Goal: Task Accomplishment & Management: Use online tool/utility

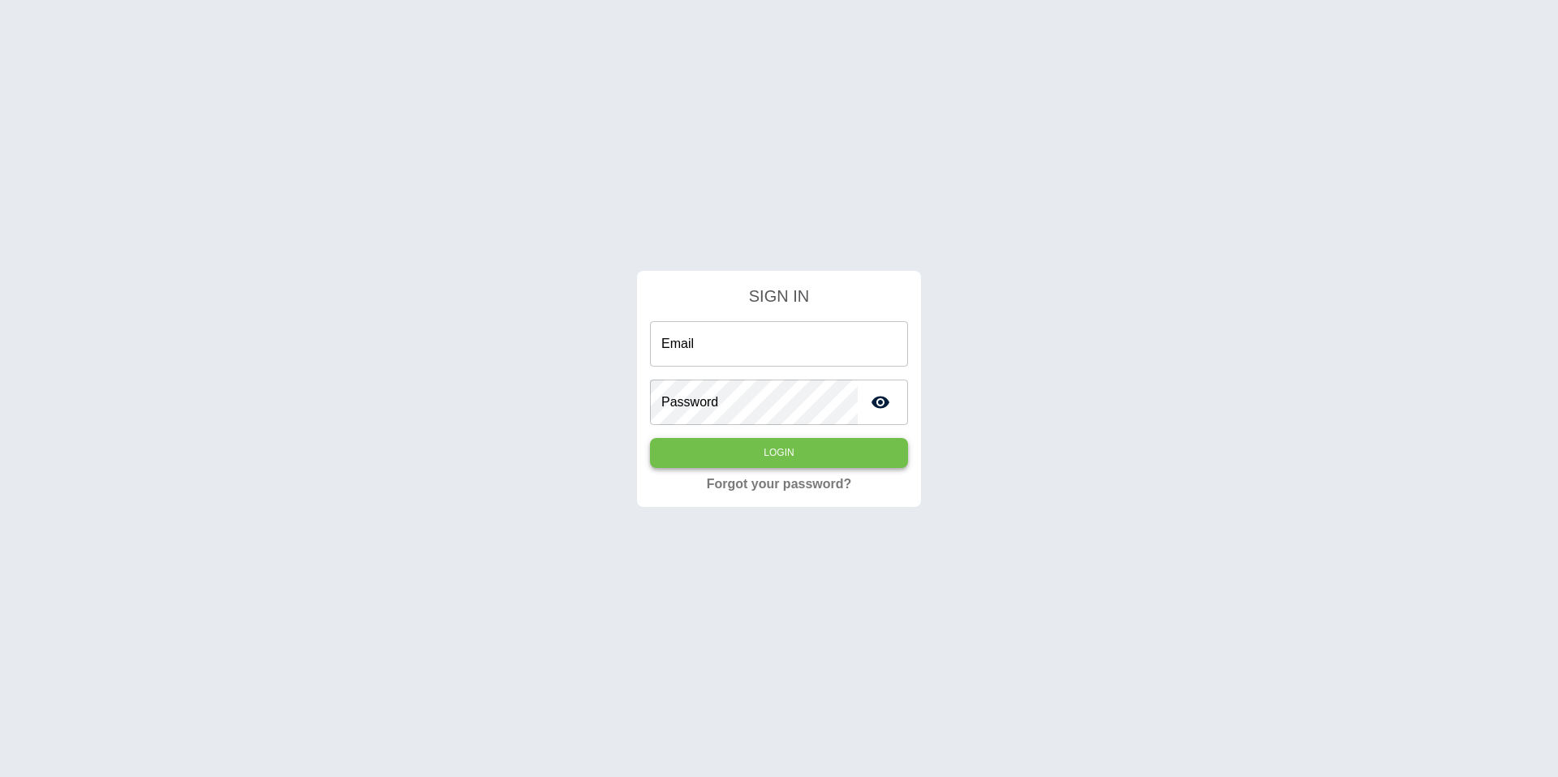
type input "**********"
click at [757, 445] on button "Login" at bounding box center [779, 453] width 258 height 30
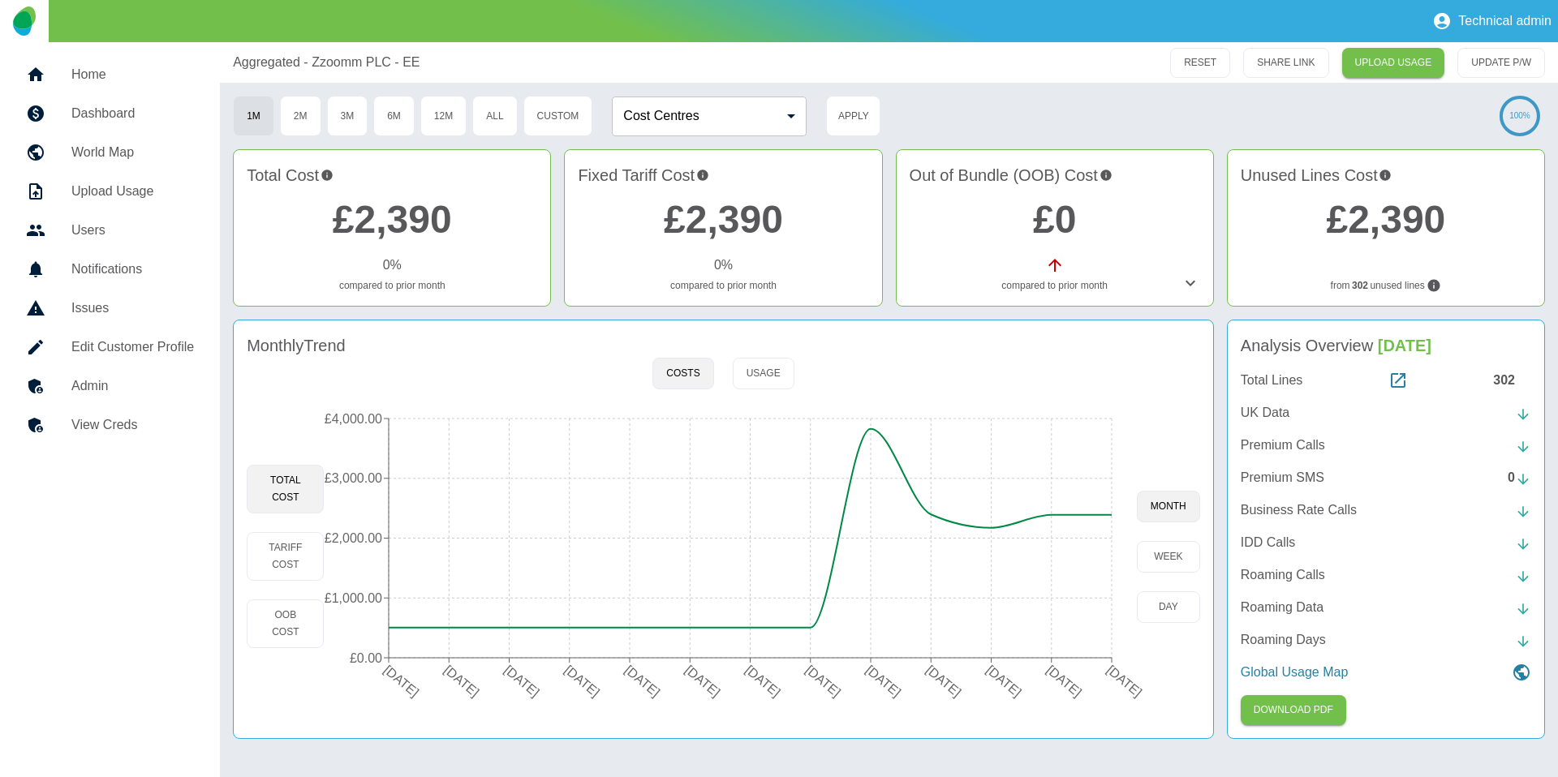
click at [1505, 376] on div "302" at bounding box center [1512, 380] width 38 height 19
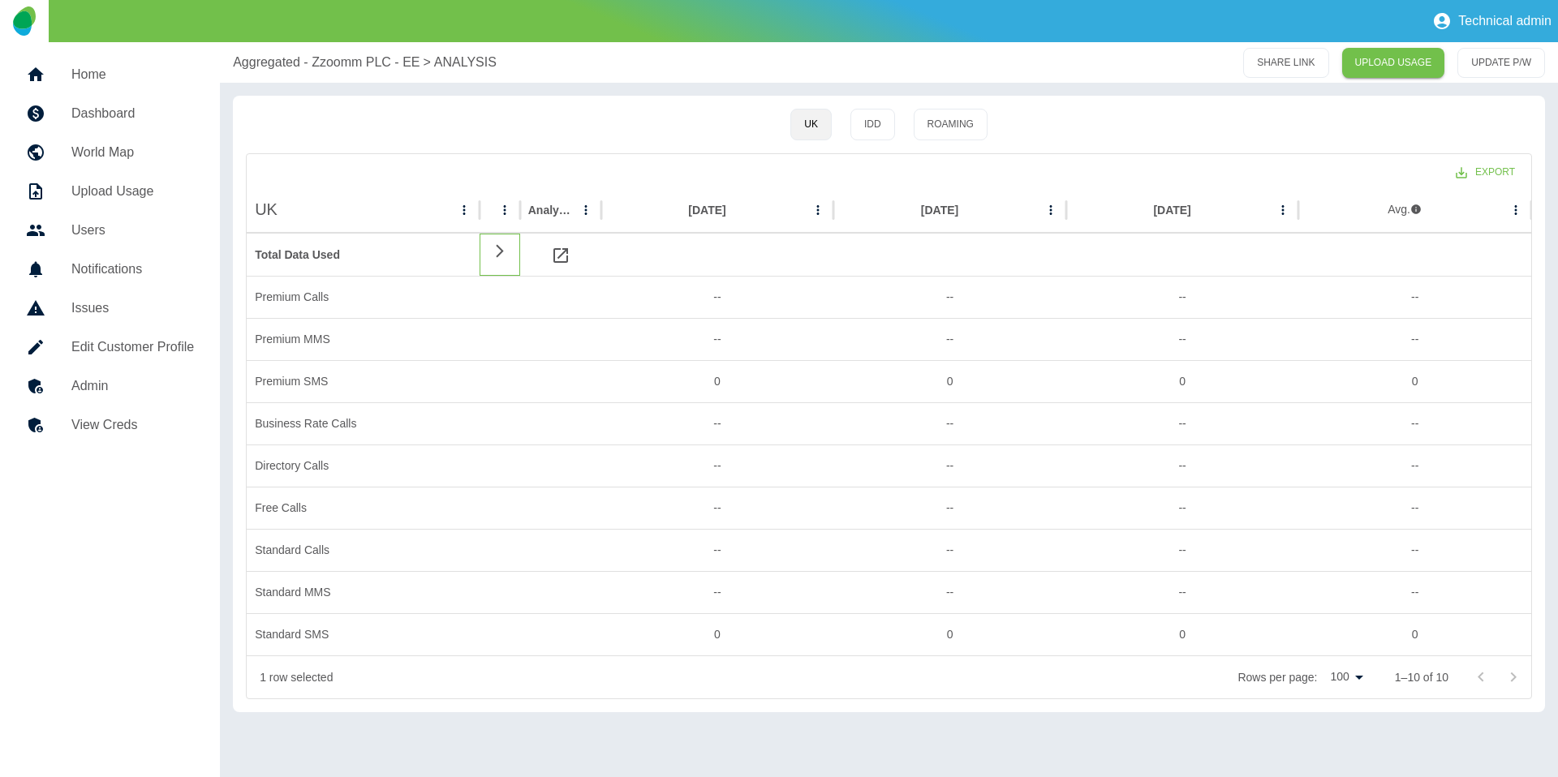
click at [499, 252] on icon at bounding box center [499, 250] width 7 height 13
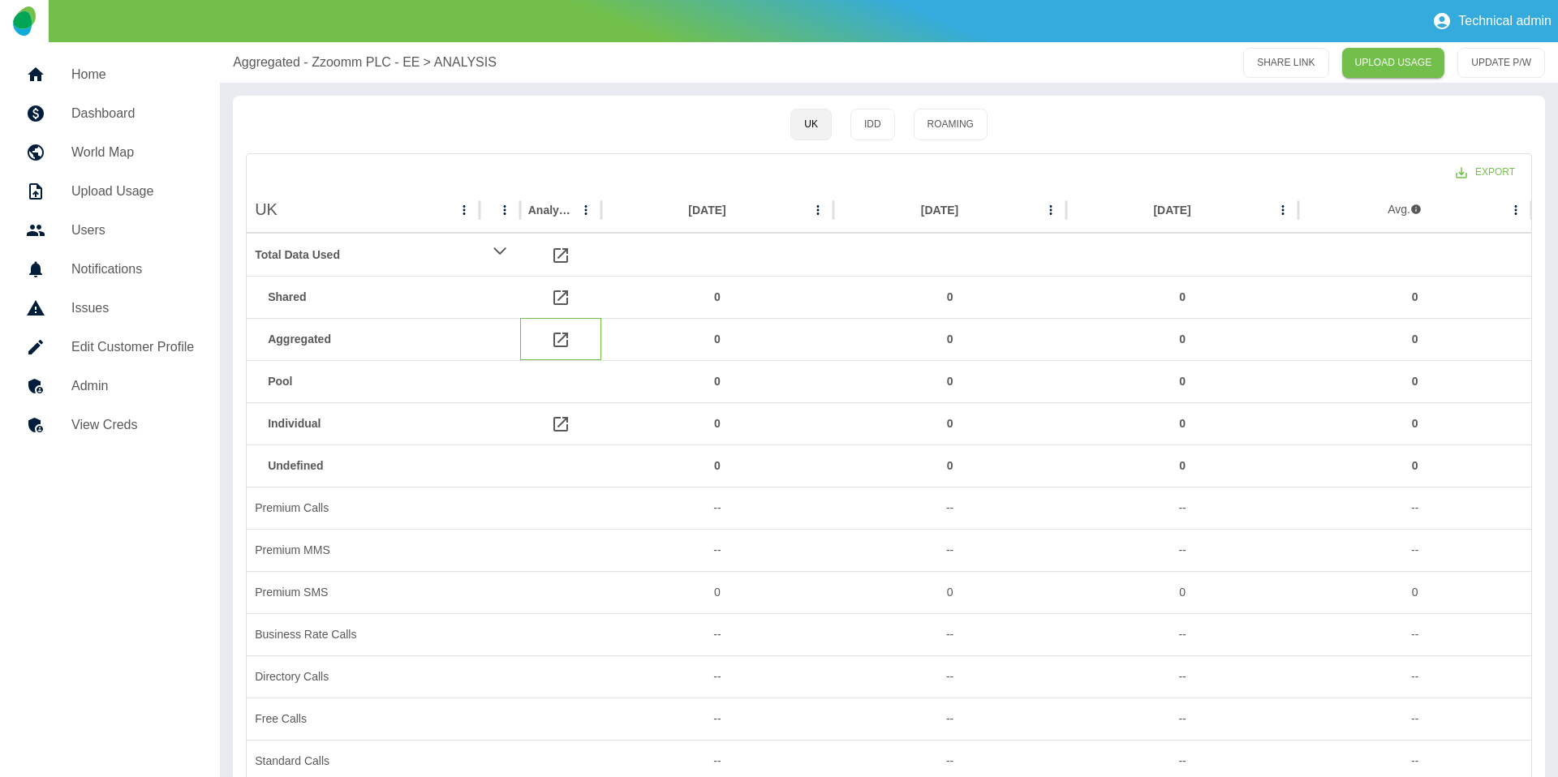
click at [561, 338] on icon at bounding box center [560, 340] width 15 height 15
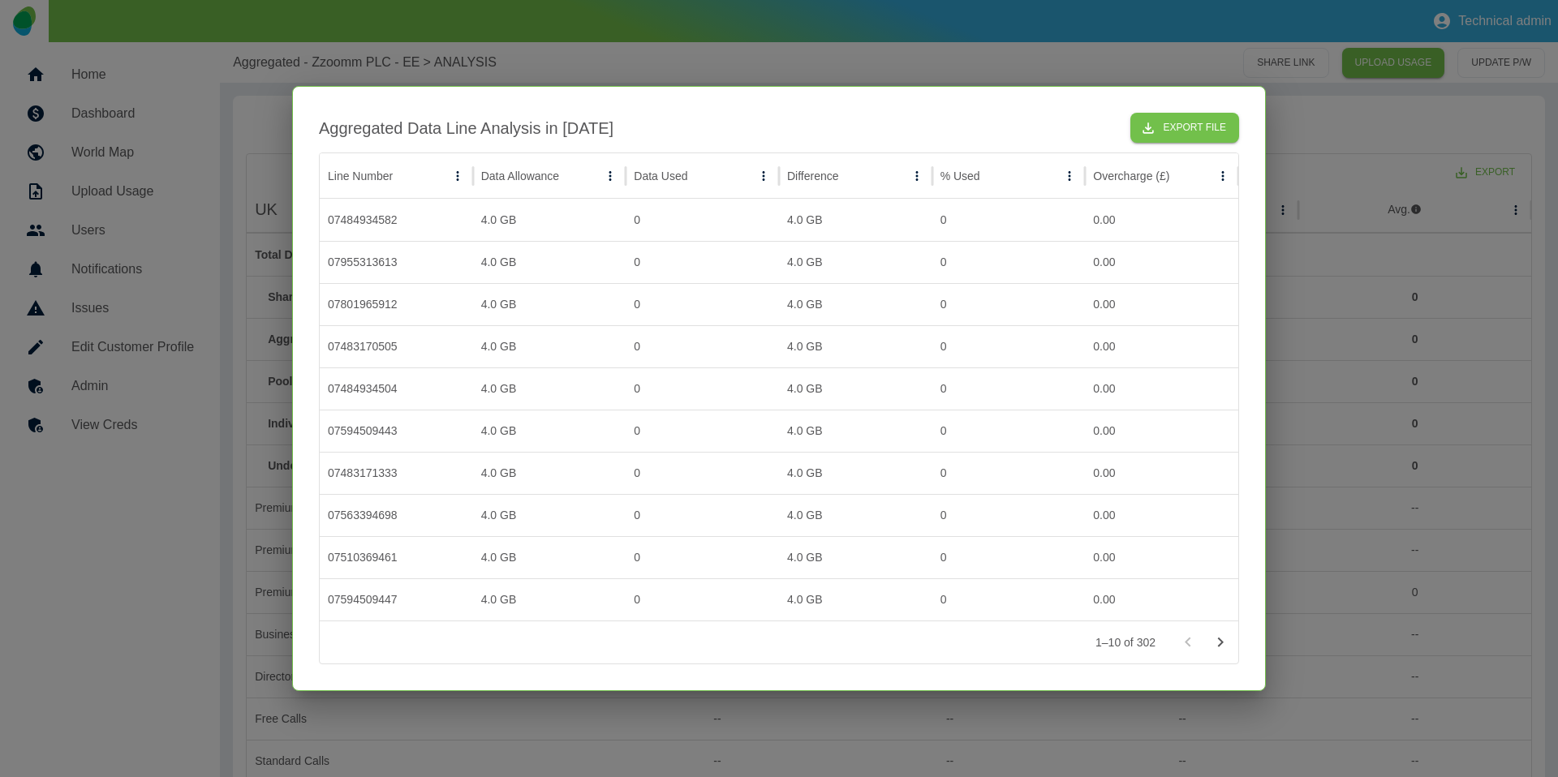
click at [789, 48] on div at bounding box center [779, 388] width 1558 height 777
